Goal: Task Accomplishment & Management: Manage account settings

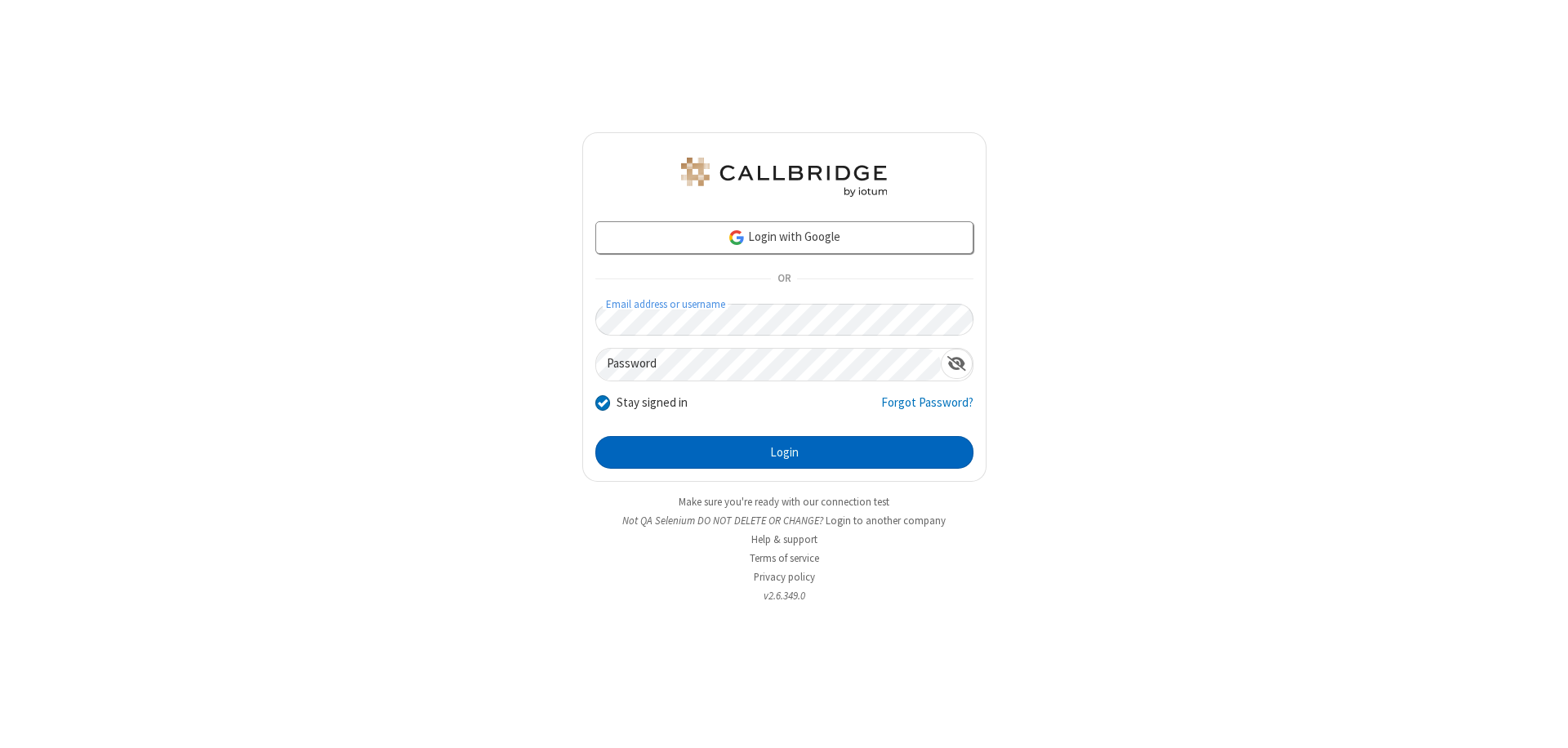
click at [784, 452] on button "Login" at bounding box center [784, 452] width 378 height 33
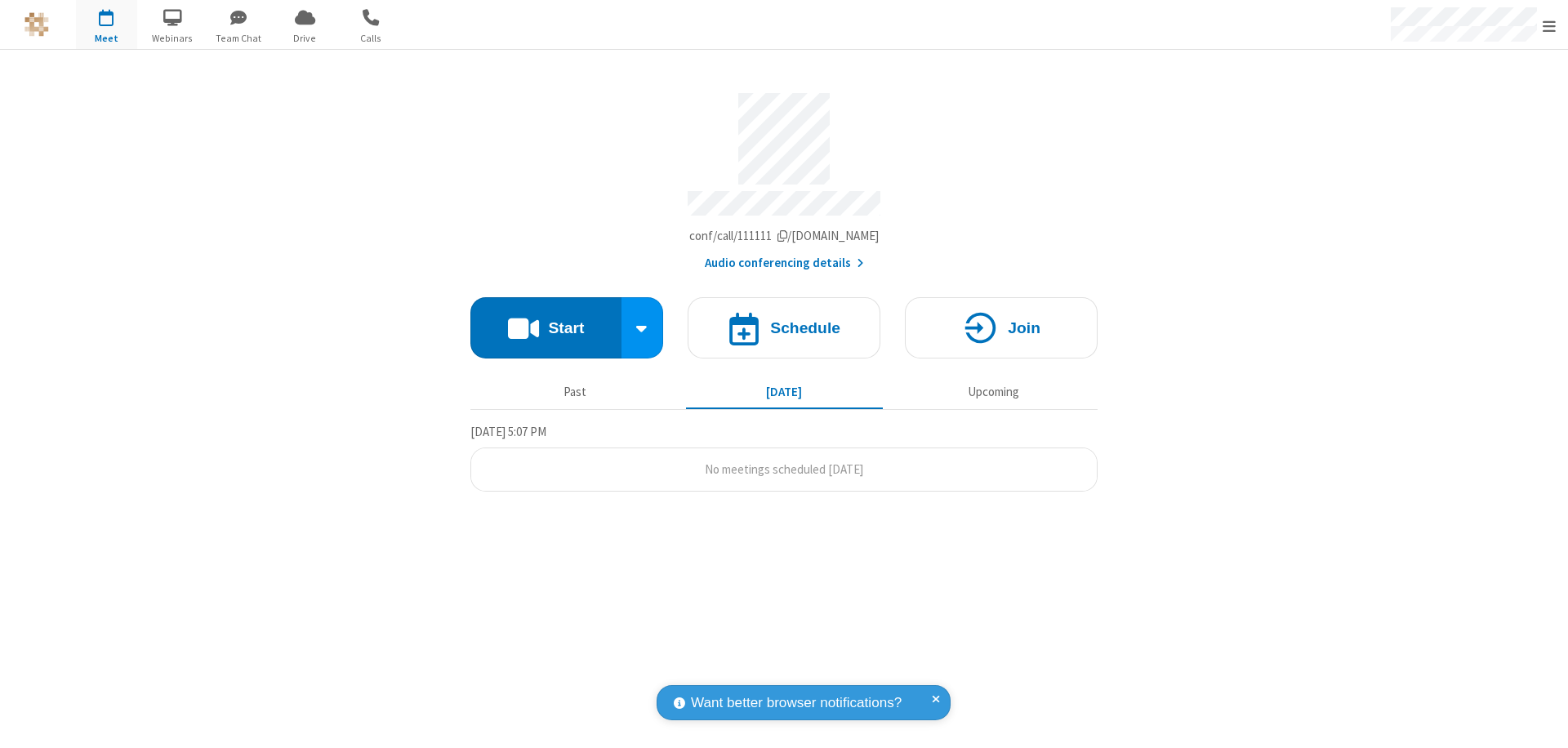
click at [1549, 26] on span "Open menu" at bounding box center [1549, 26] width 13 height 17
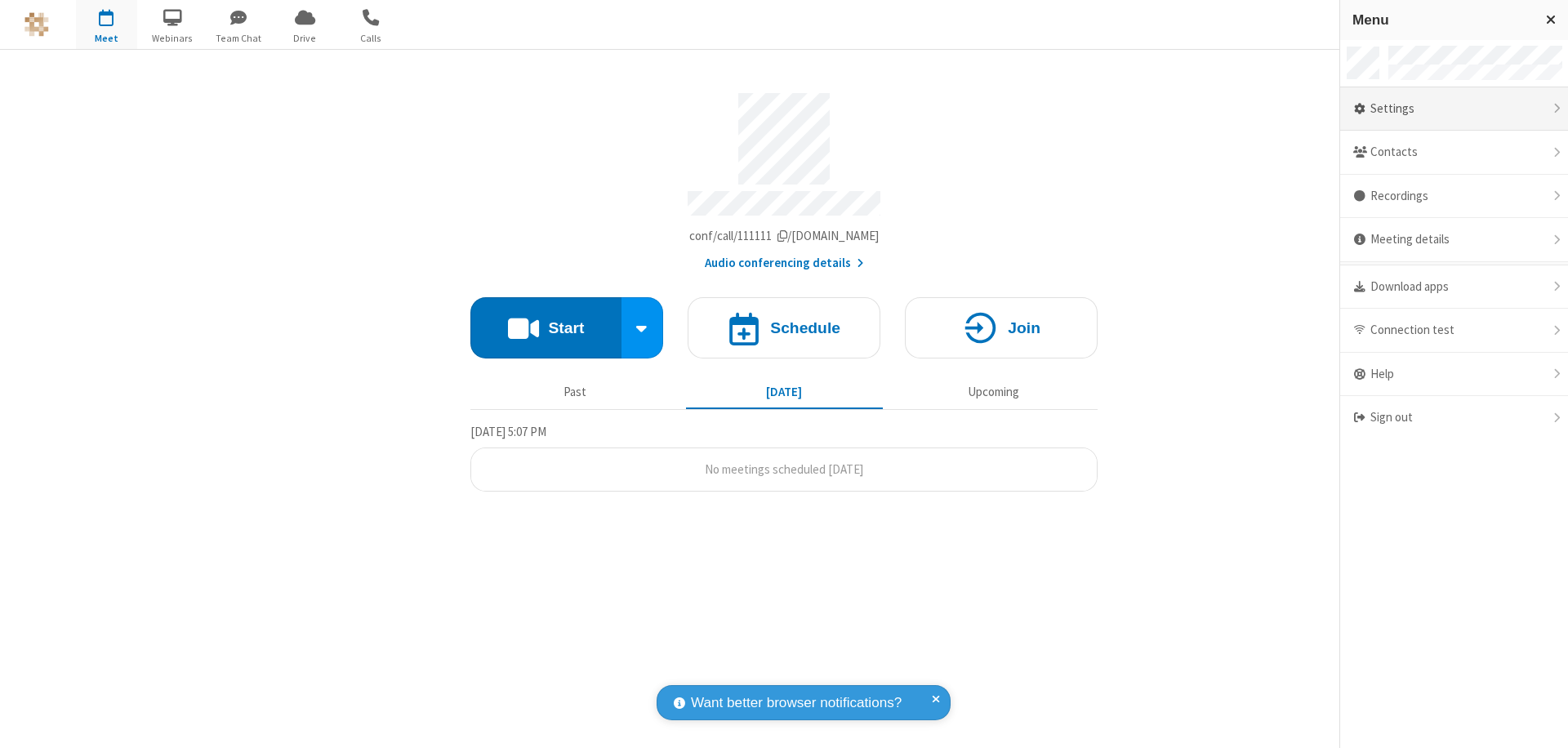
click at [1450, 108] on div "Settings" at bounding box center [1453, 109] width 227 height 44
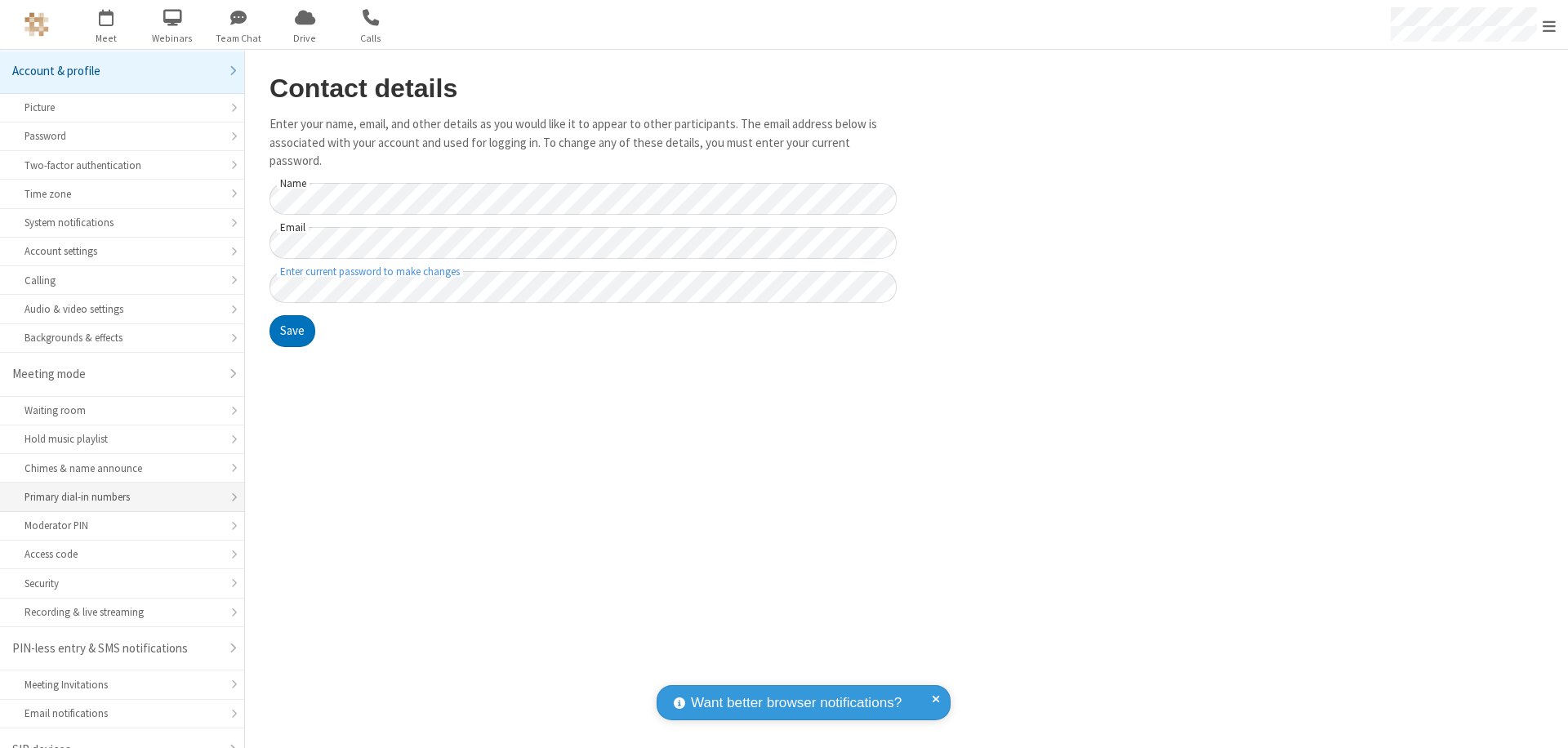
click at [116, 489] on div "Primary dial-in numbers" at bounding box center [122, 497] width 195 height 16
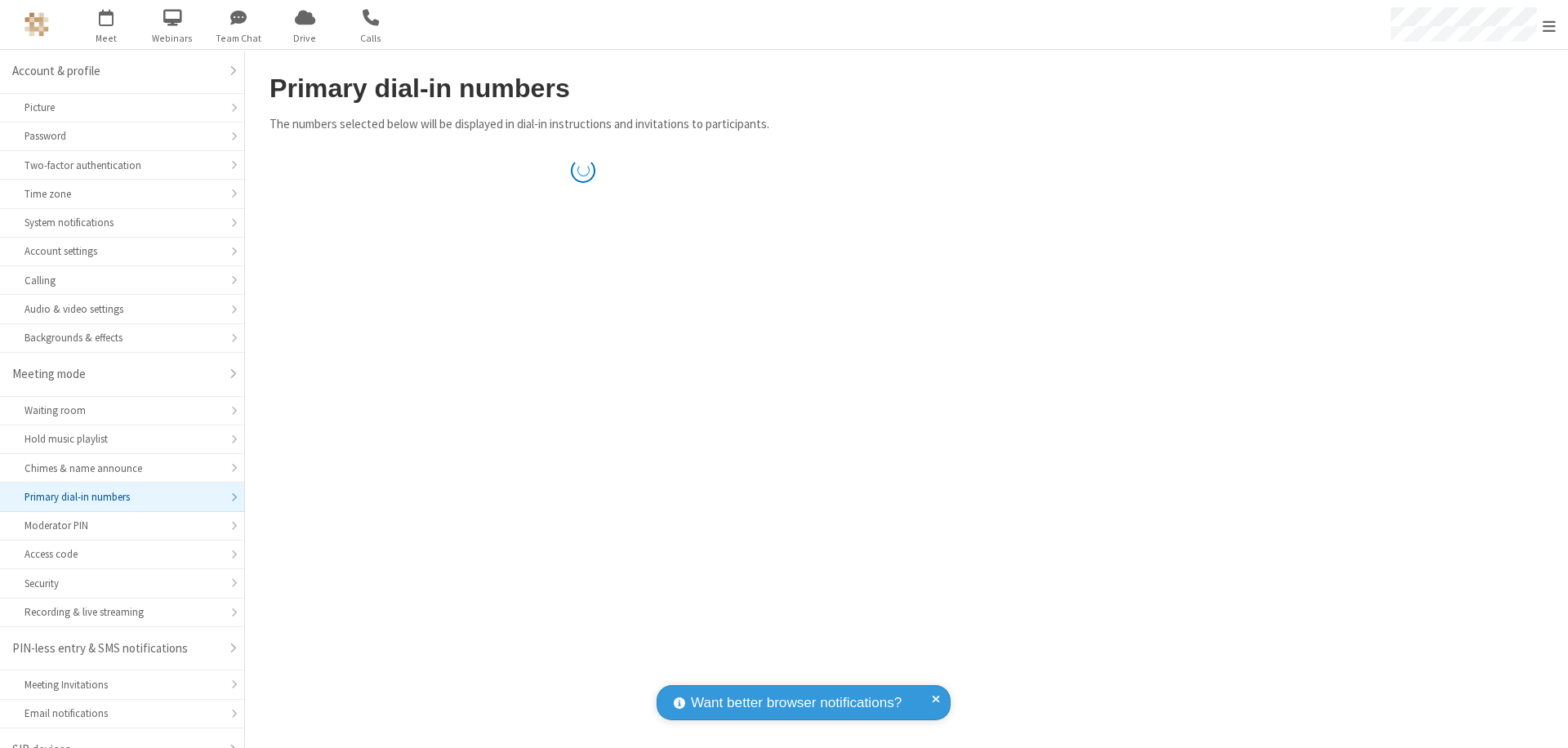
scroll to position [23, 0]
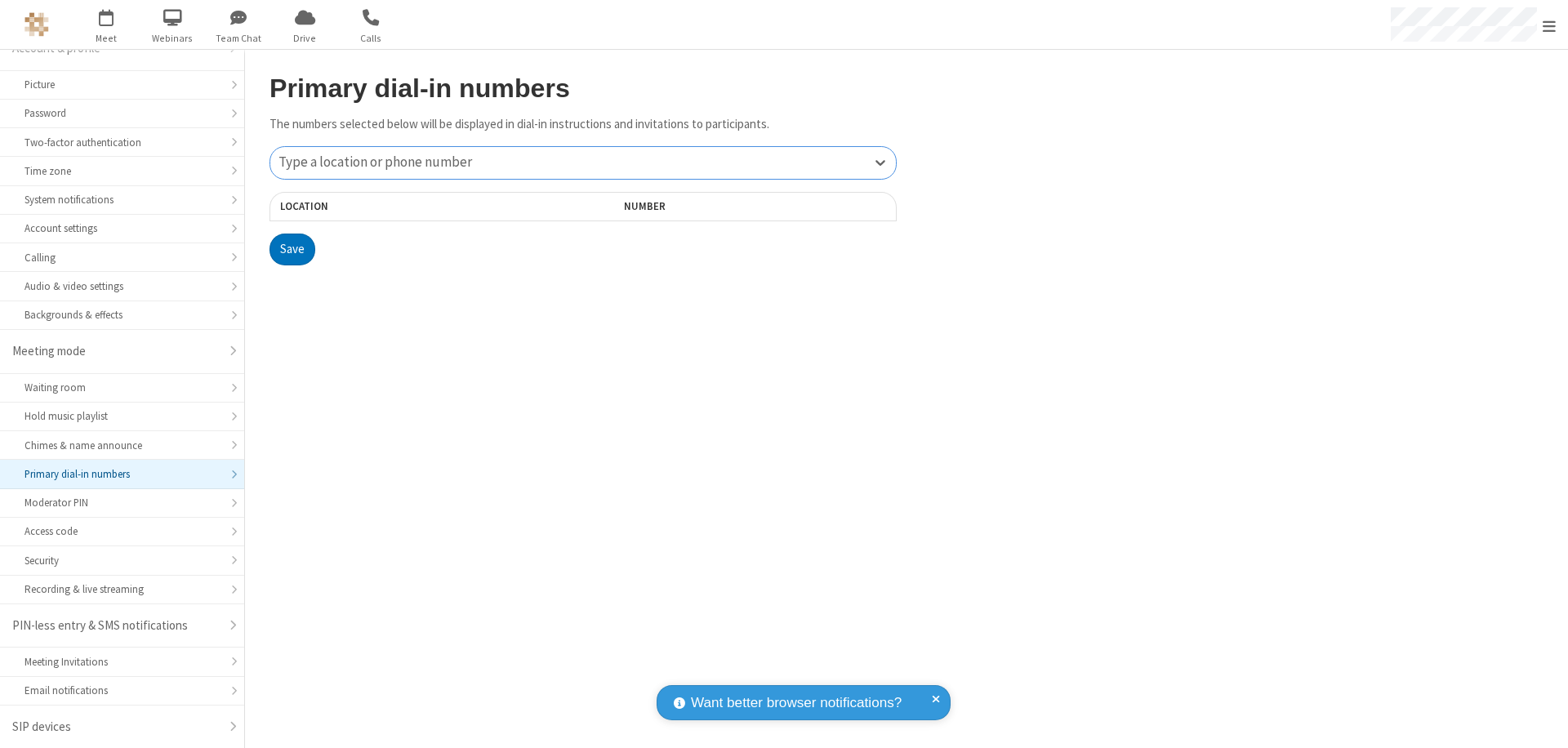
click at [583, 162] on div "Type a location or phone number" at bounding box center [583, 163] width 626 height 32
type input "[PHONE_NUMBER]"
